Goal: Task Accomplishment & Management: Use online tool/utility

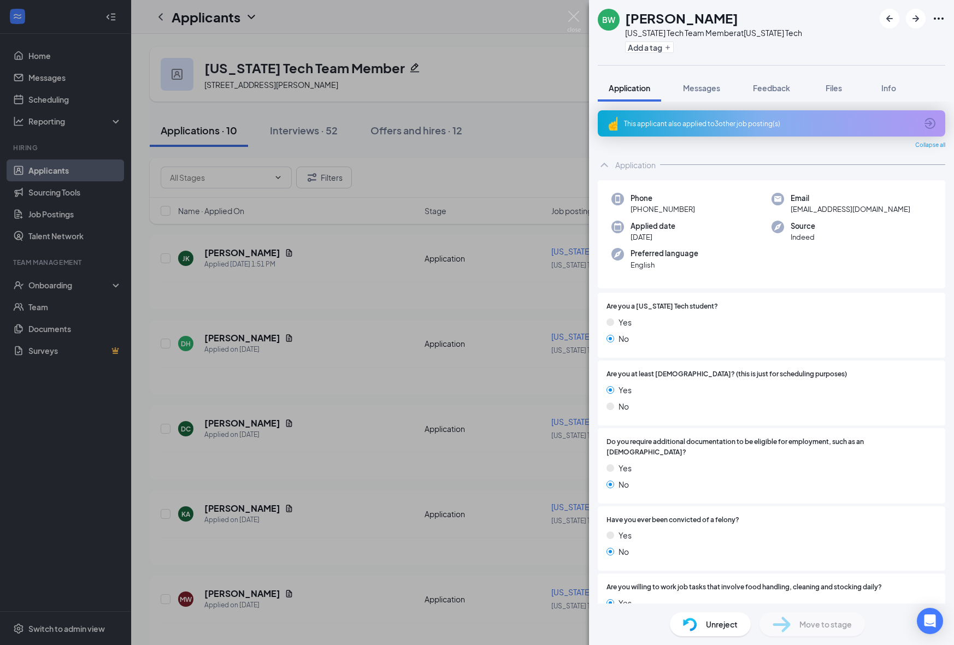
click at [514, 170] on div "BW Brytoria [PERSON_NAME] [US_STATE] Tech Team Member at [US_STATE] Tech Add a …" at bounding box center [477, 322] width 954 height 645
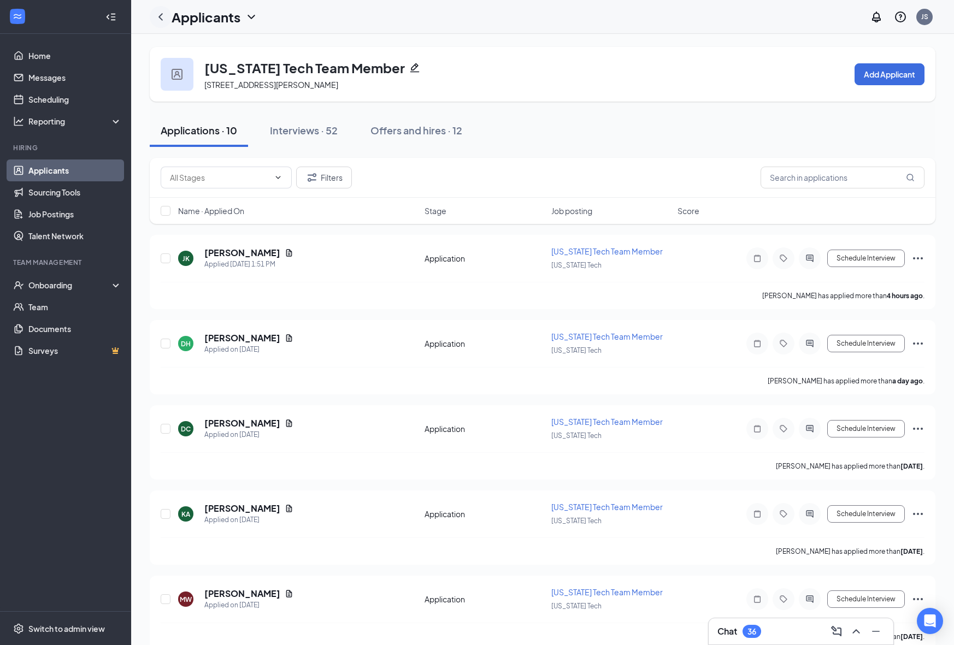
click at [164, 16] on icon "ChevronLeft" at bounding box center [160, 16] width 13 height 13
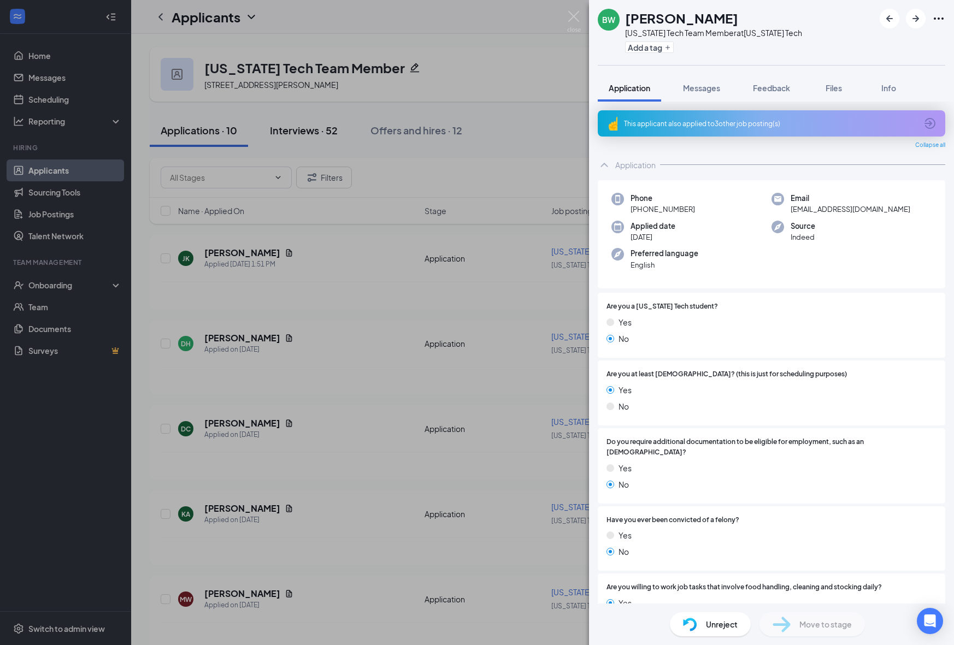
click at [342, 140] on div "BW Brytoria [PERSON_NAME] [US_STATE] Tech Team Member at [US_STATE] Tech Add a …" at bounding box center [477, 322] width 954 height 645
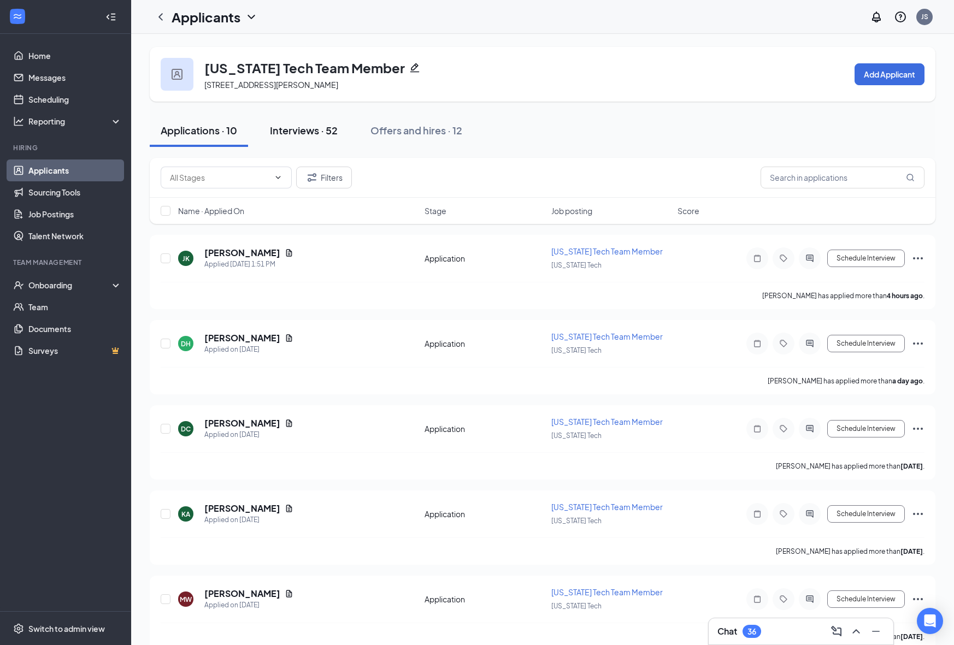
click at [322, 130] on div "Interviews · 52" at bounding box center [304, 130] width 68 height 14
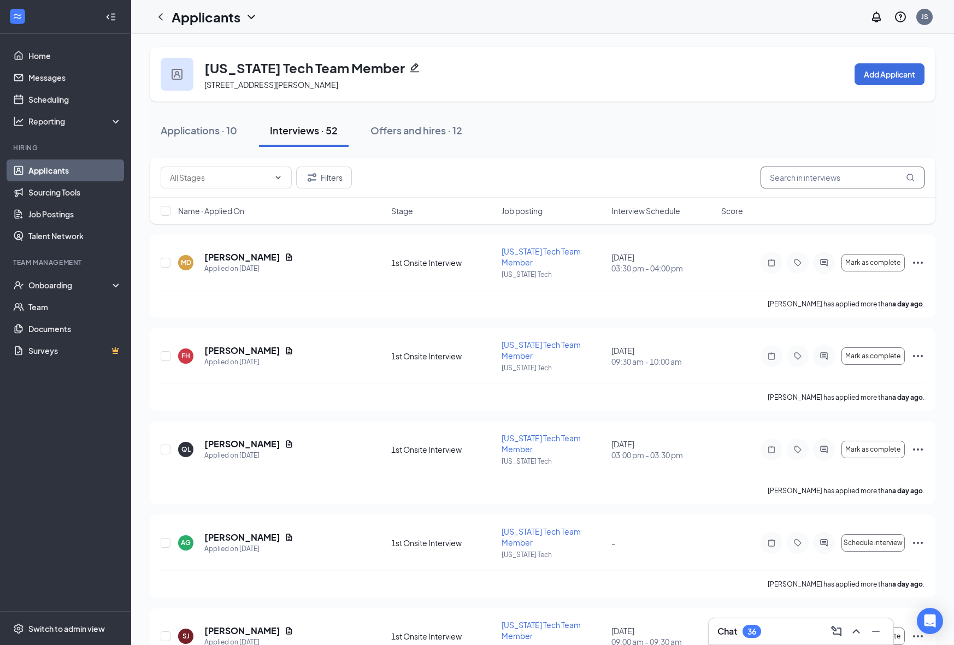
click at [814, 184] on input "text" at bounding box center [843, 178] width 164 height 22
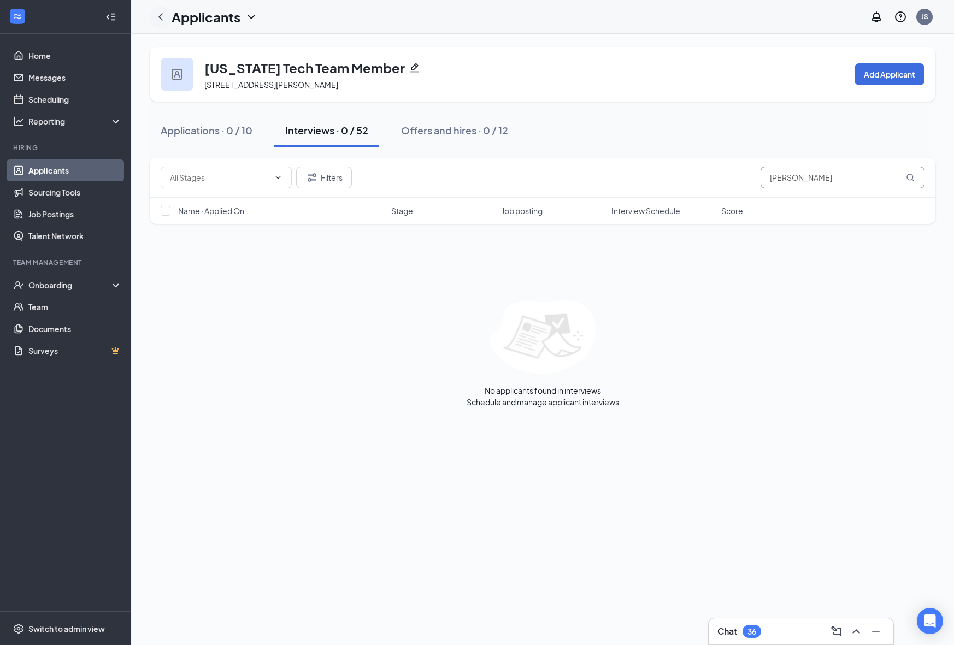
type input "[PERSON_NAME]"
click at [164, 10] on icon "ChevronLeft" at bounding box center [160, 16] width 13 height 13
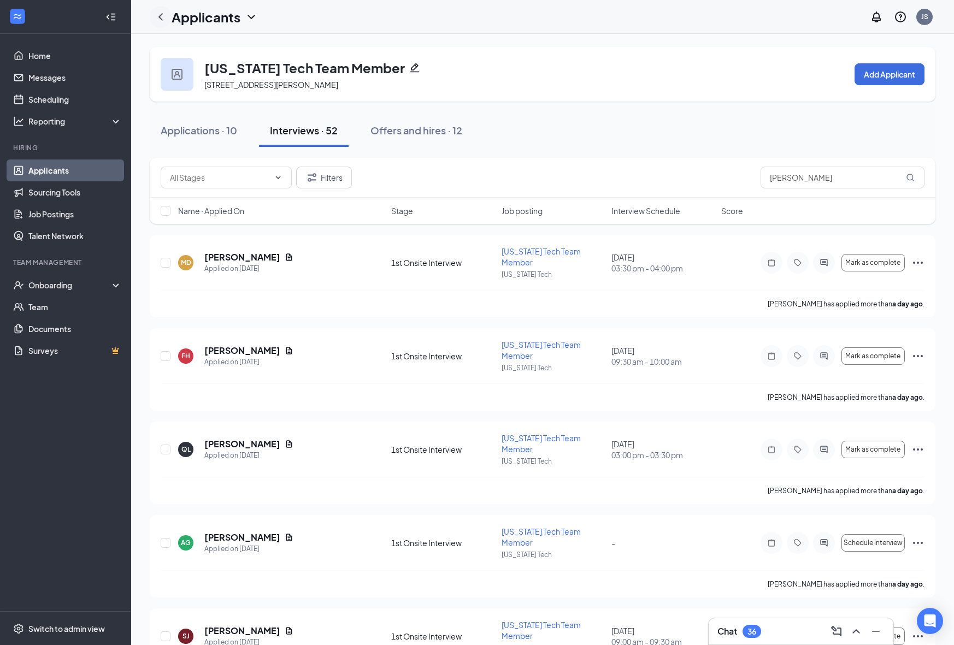
click at [157, 21] on icon "ChevronLeft" at bounding box center [160, 16] width 13 height 13
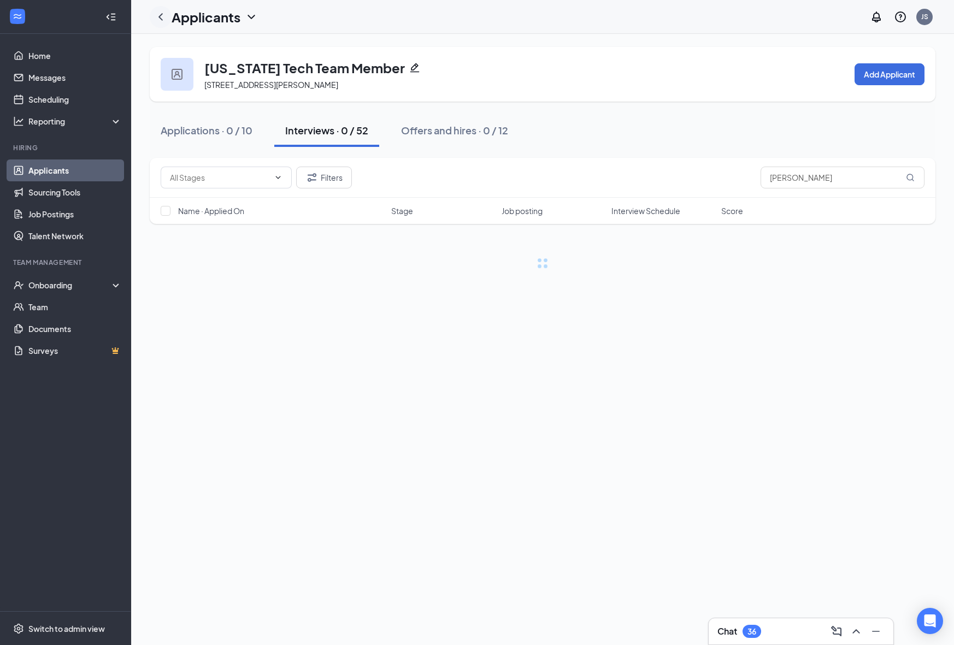
click at [161, 14] on icon "ChevronLeft" at bounding box center [160, 16] width 4 height 7
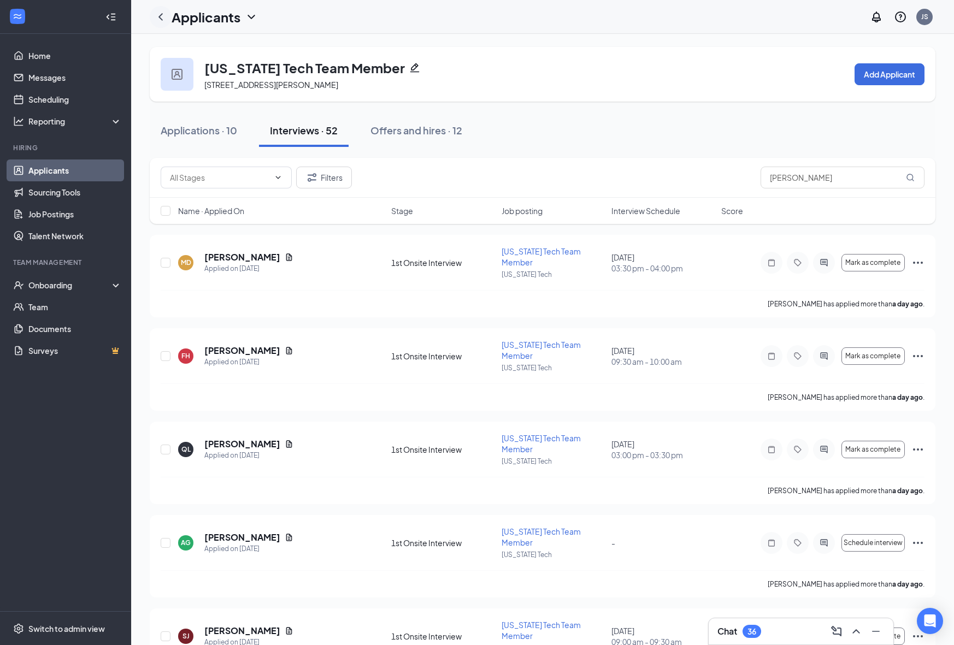
click at [161, 14] on icon "ChevronLeft" at bounding box center [160, 16] width 4 height 7
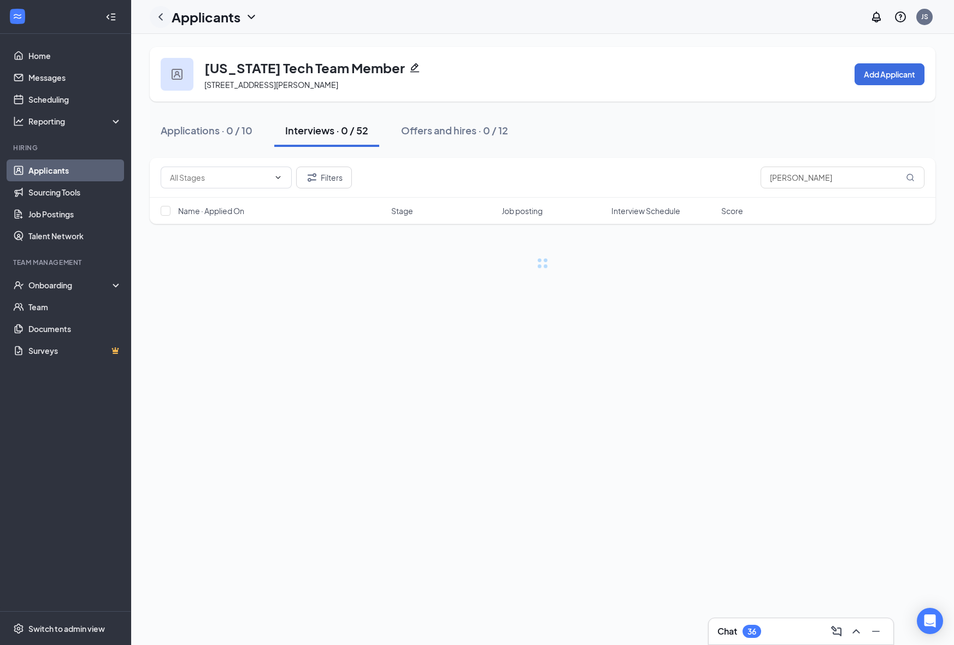
click at [161, 14] on icon "ChevronLeft" at bounding box center [160, 16] width 4 height 7
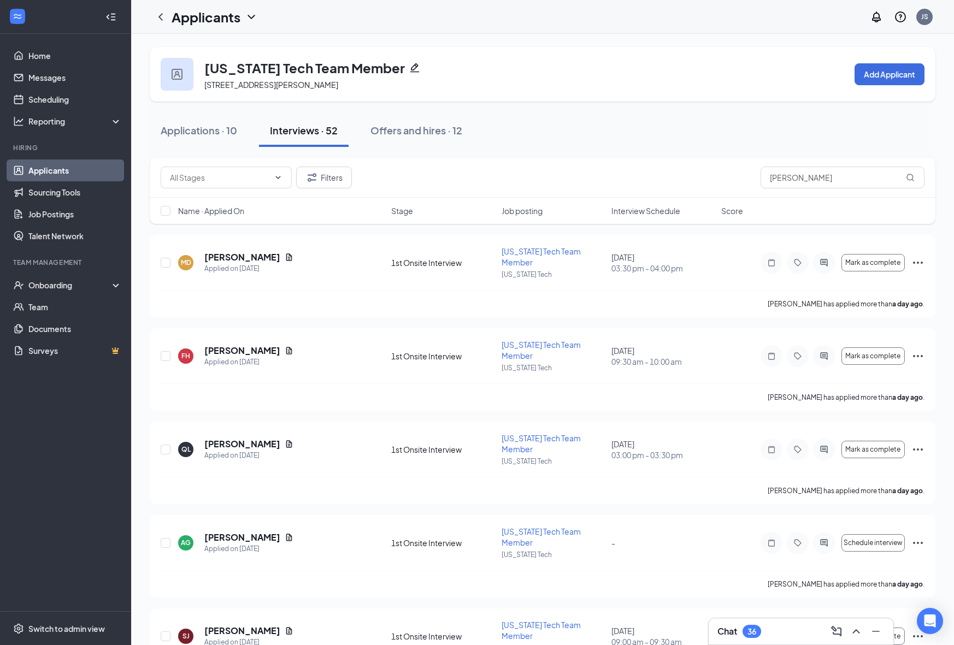
click at [62, 168] on link "Applicants" at bounding box center [74, 171] width 93 height 22
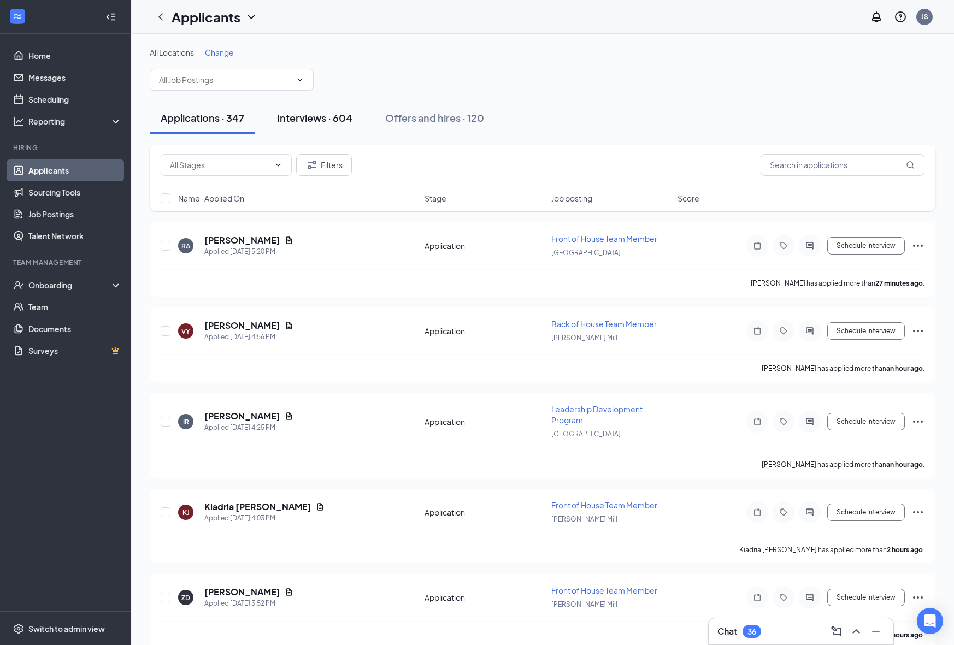
click at [343, 122] on div "Interviews · 604" at bounding box center [314, 118] width 75 height 14
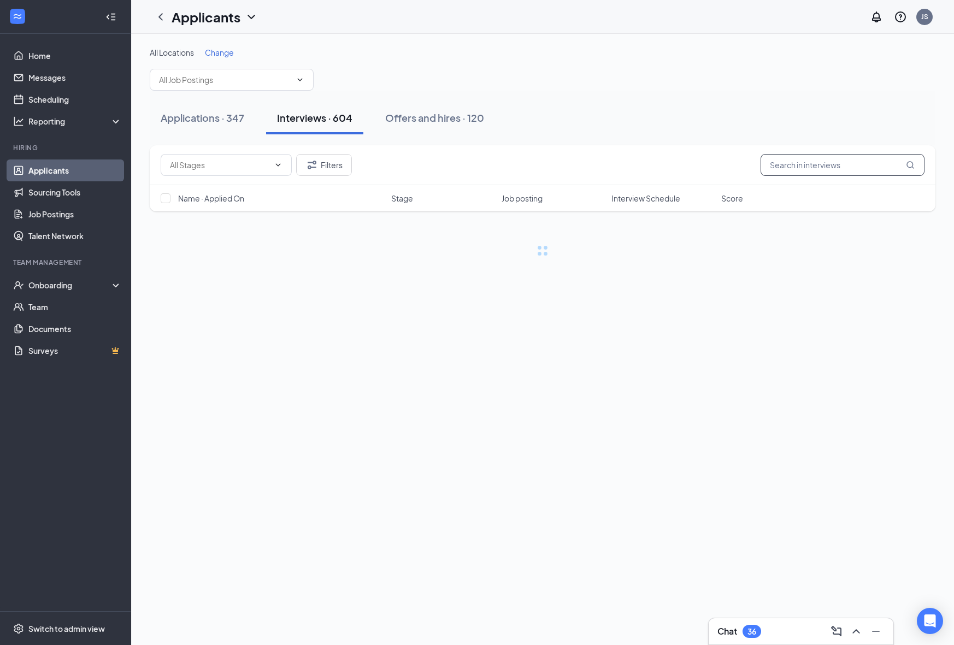
click at [810, 166] on input "text" at bounding box center [843, 165] width 164 height 22
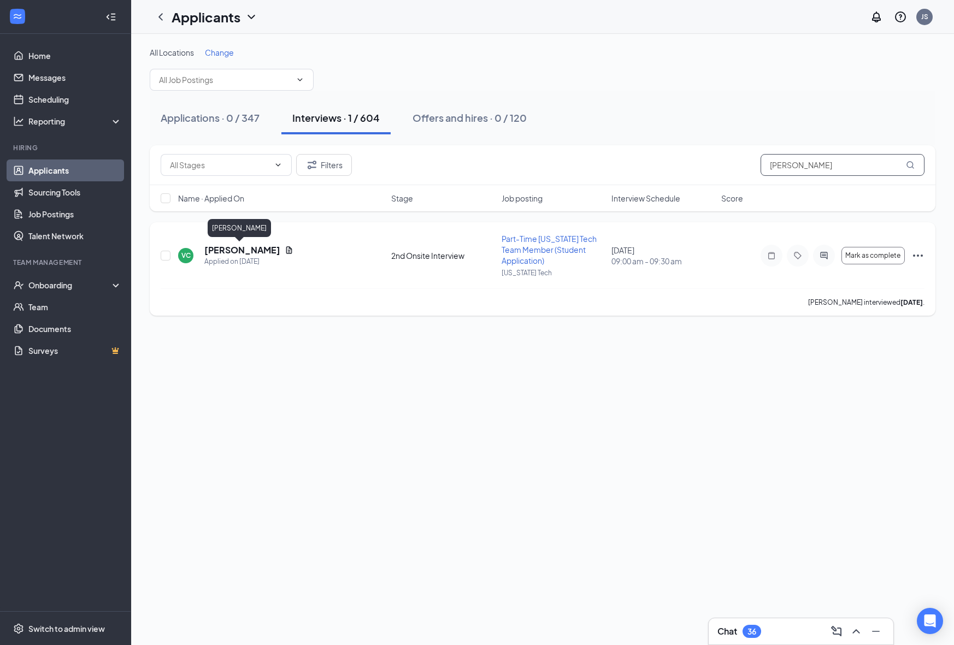
type input "[PERSON_NAME]"
click at [242, 254] on h5 "[PERSON_NAME]" at bounding box center [242, 250] width 76 height 12
